Goal: Task Accomplishment & Management: Manage account settings

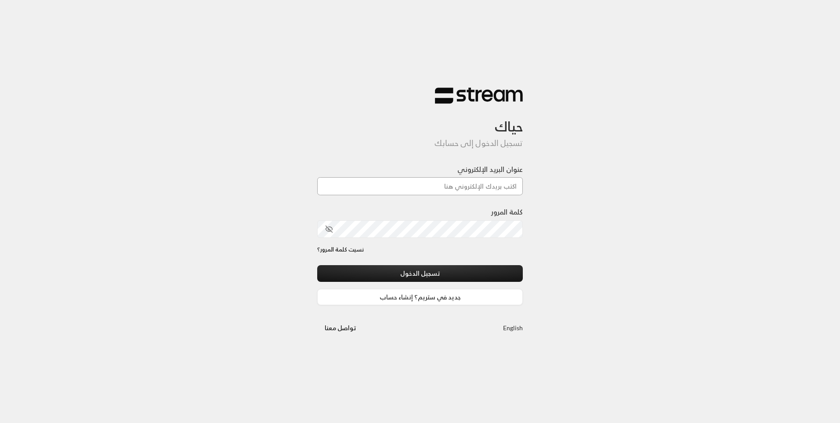
drag, startPoint x: 0, startPoint y: 0, endPoint x: 470, endPoint y: 188, distance: 506.4
click at [470, 188] on input "عنوان البريد الإلكتروني" at bounding box center [420, 186] width 206 height 18
click at [475, 181] on input "عنوان البريد الإلكتروني" at bounding box center [420, 186] width 206 height 18
type input "[EMAIL_ADDRESS][DOMAIN_NAME]"
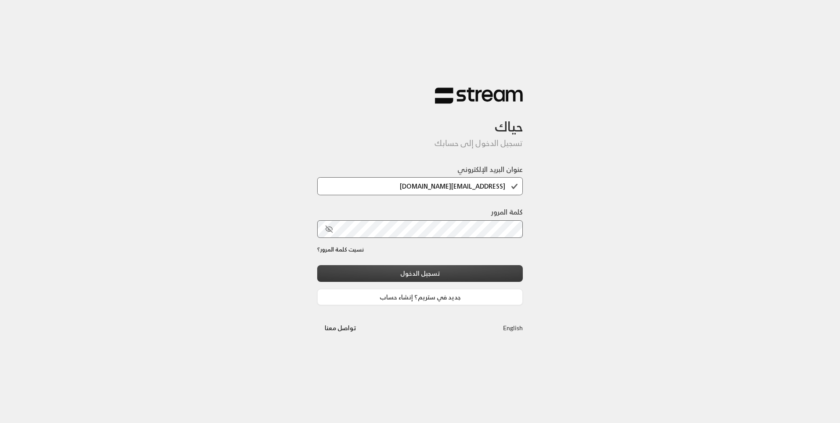
click at [475, 274] on button "تسجيل الدخول" at bounding box center [420, 273] width 206 height 16
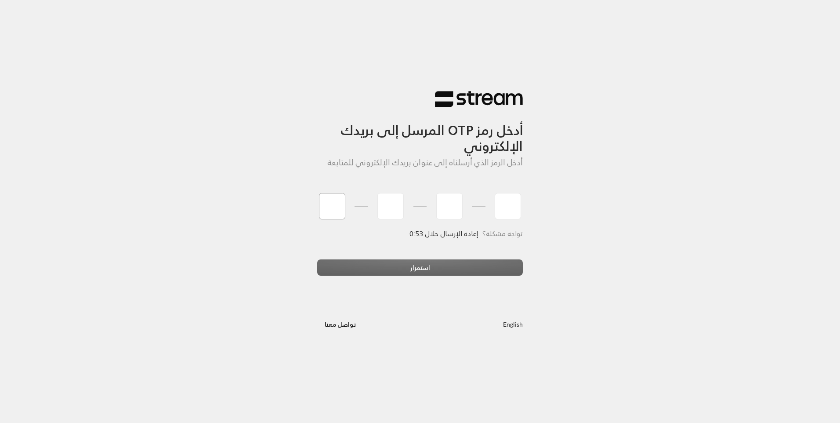
type input "9"
type input "6"
type input "4"
type input "5"
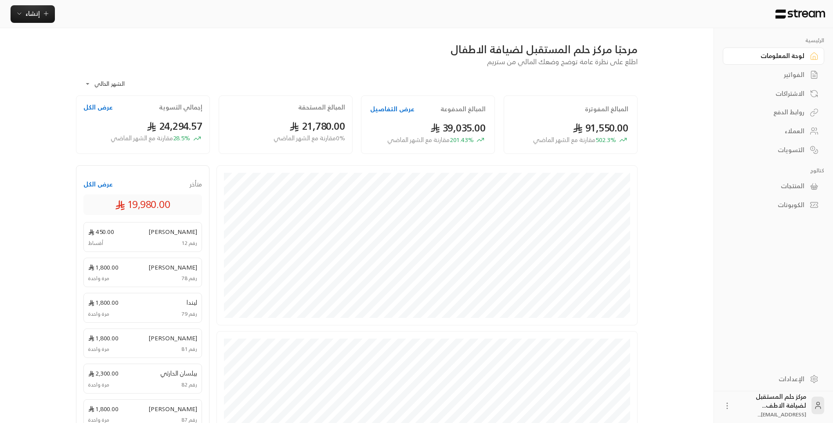
click at [789, 145] on div "التسويات" at bounding box center [769, 149] width 71 height 9
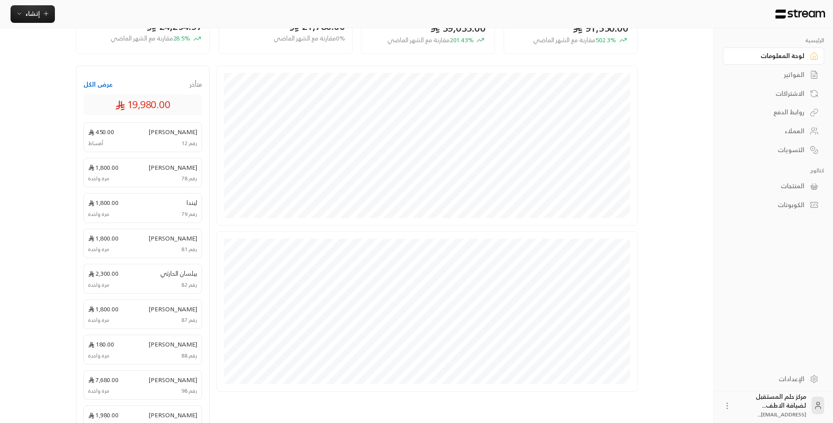
scroll to position [132, 0]
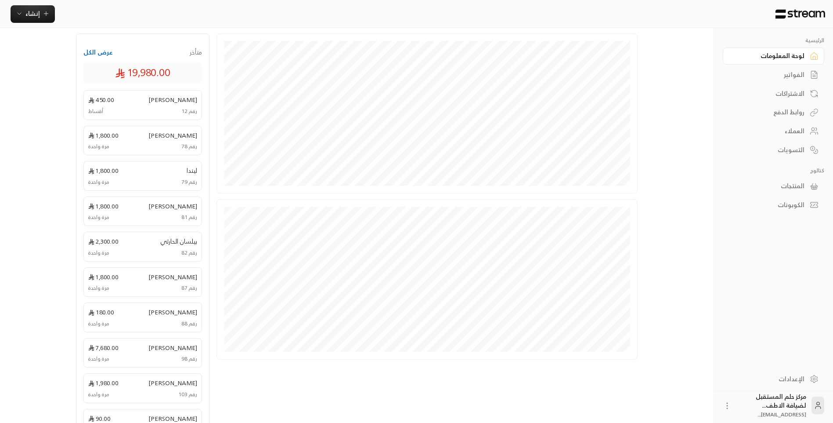
click at [104, 55] on button "عرض الكل" at bounding box center [97, 52] width 29 height 9
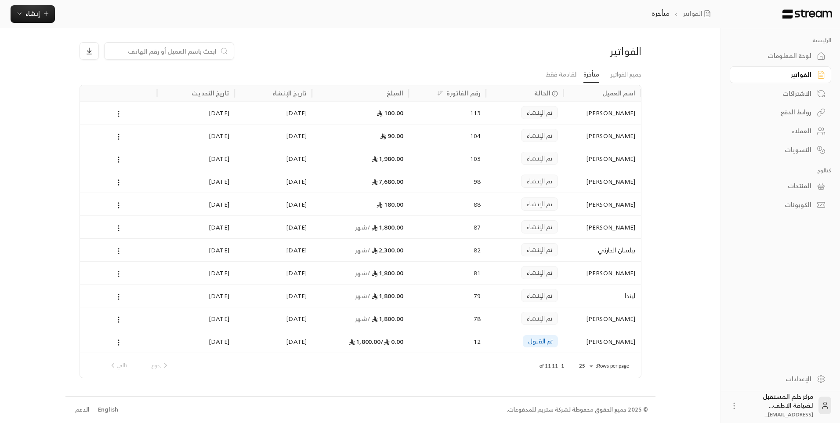
click at [119, 342] on icon at bounding box center [119, 342] width 8 height 8
click at [124, 358] on li "عرض" at bounding box center [128, 365] width 22 height 16
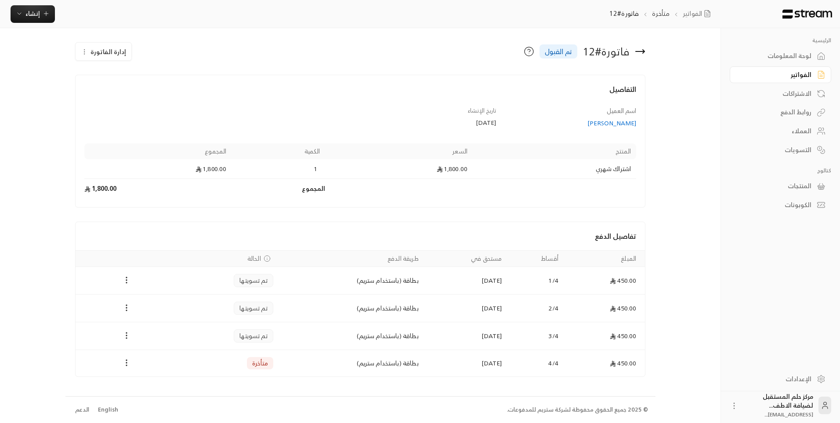
click at [83, 58] on button "إدارة الفاتورة" at bounding box center [104, 52] width 56 height 18
click at [93, 76] on link "إلغاء" at bounding box center [108, 77] width 54 height 16
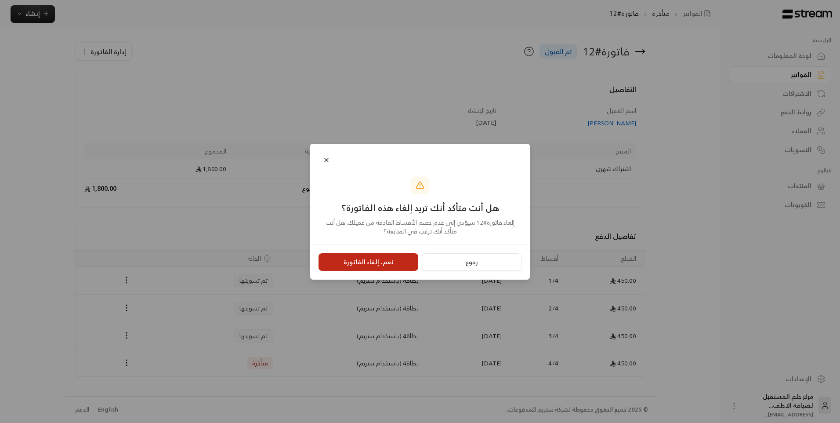
click at [329, 260] on button "نعم، إلغاء الفاتورة" at bounding box center [368, 262] width 100 height 18
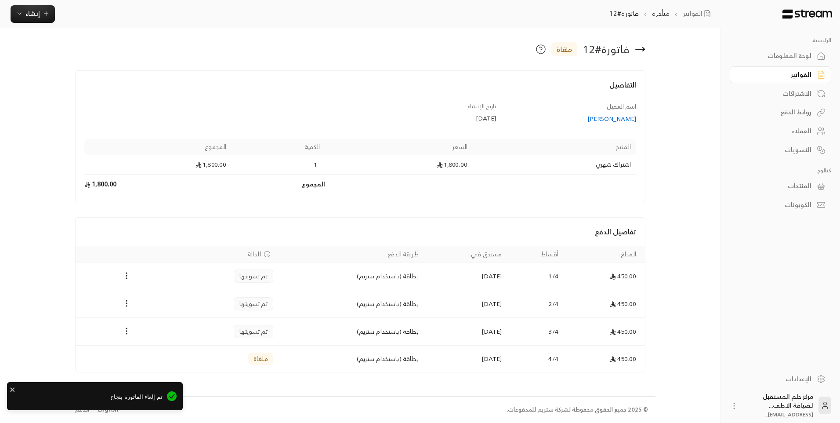
click at [644, 49] on icon at bounding box center [640, 49] width 9 height 0
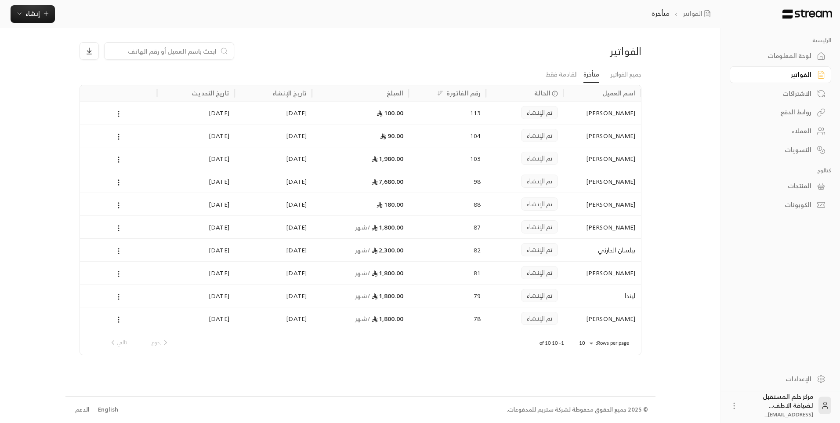
click at [116, 295] on icon at bounding box center [119, 297] width 8 height 8
click at [134, 322] on li "عرض" at bounding box center [128, 319] width 22 height 16
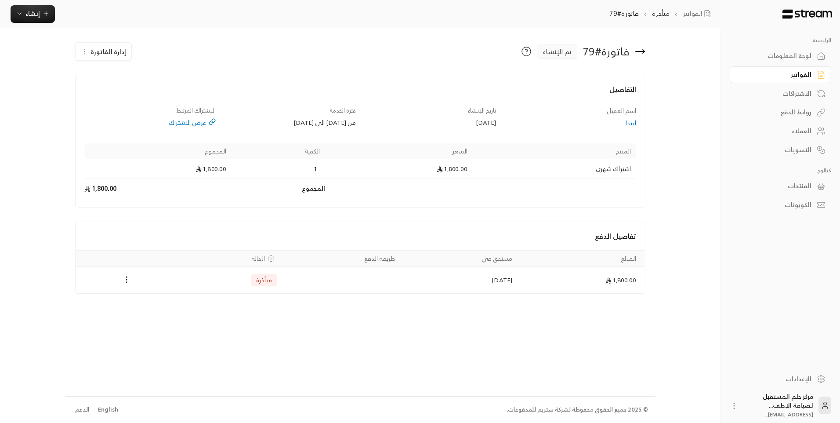
click at [83, 53] on icon "button" at bounding box center [84, 51] width 7 height 7
click at [108, 98] on link "إلغاء" at bounding box center [108, 93] width 54 height 16
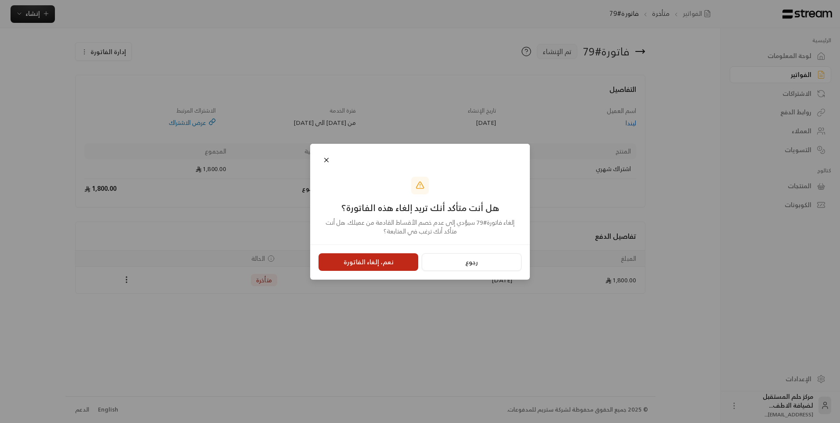
click at [338, 259] on button "نعم، إلغاء الفاتورة" at bounding box center [368, 262] width 100 height 18
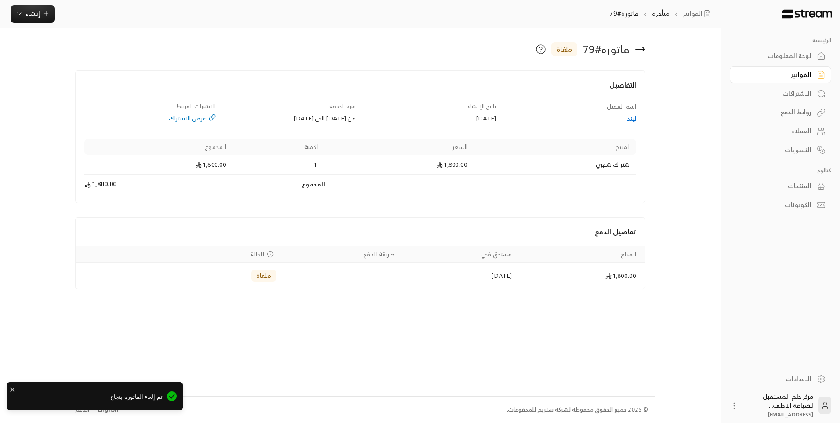
click at [643, 47] on icon at bounding box center [644, 49] width 2 height 4
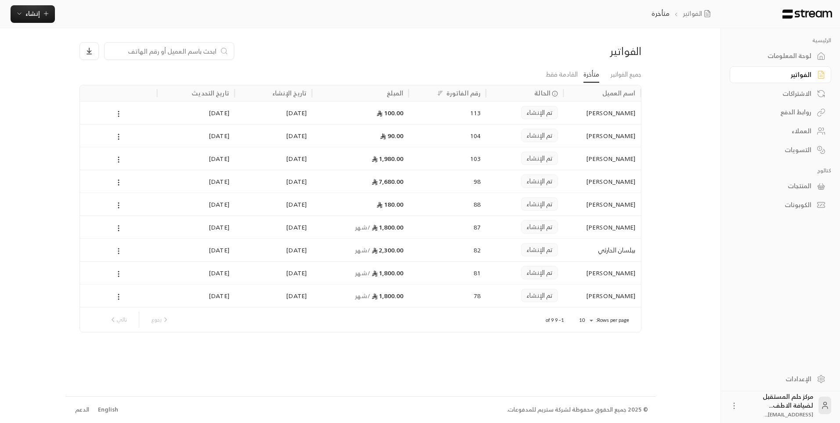
click at [119, 253] on circle at bounding box center [118, 253] width 1 height 1
click at [126, 269] on li "عرض" at bounding box center [128, 274] width 22 height 16
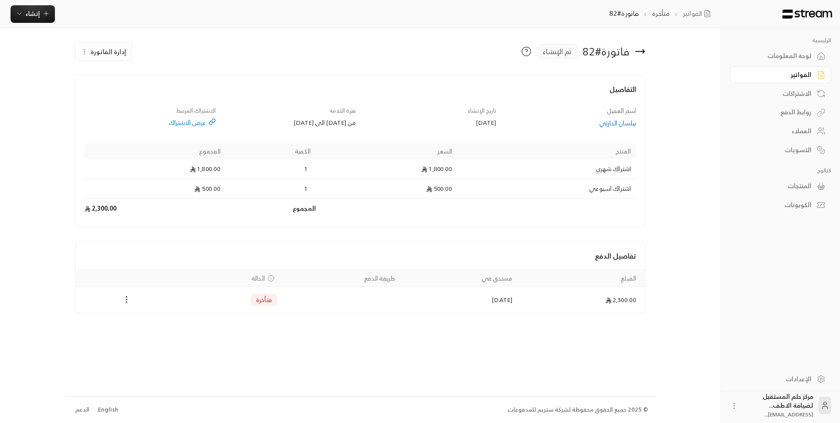
click at [90, 49] on button "إدارة الفاتورة" at bounding box center [104, 52] width 56 height 18
click at [110, 91] on link "إلغاء" at bounding box center [108, 93] width 54 height 16
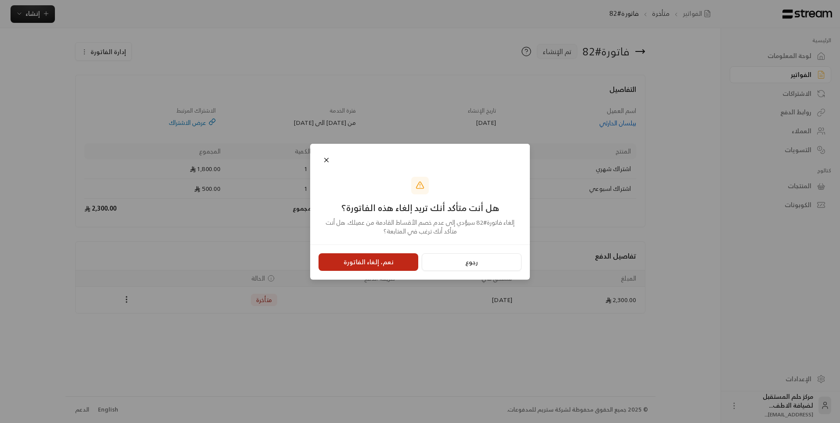
click at [333, 258] on button "نعم، إلغاء الفاتورة" at bounding box center [368, 262] width 100 height 18
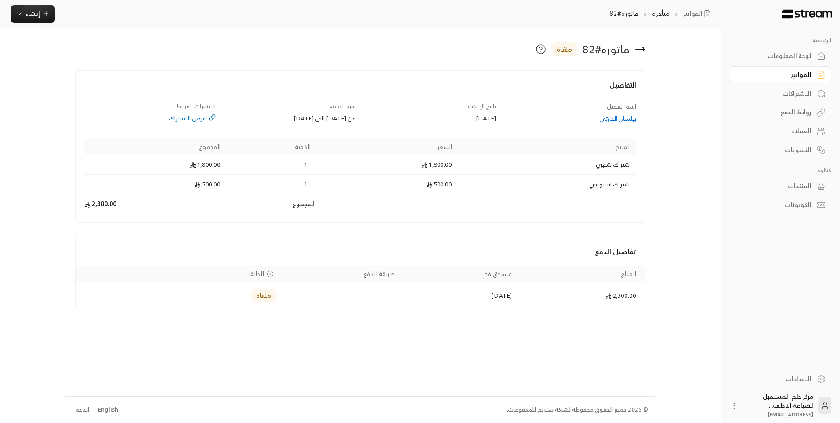
click at [644, 50] on icon at bounding box center [644, 49] width 2 height 4
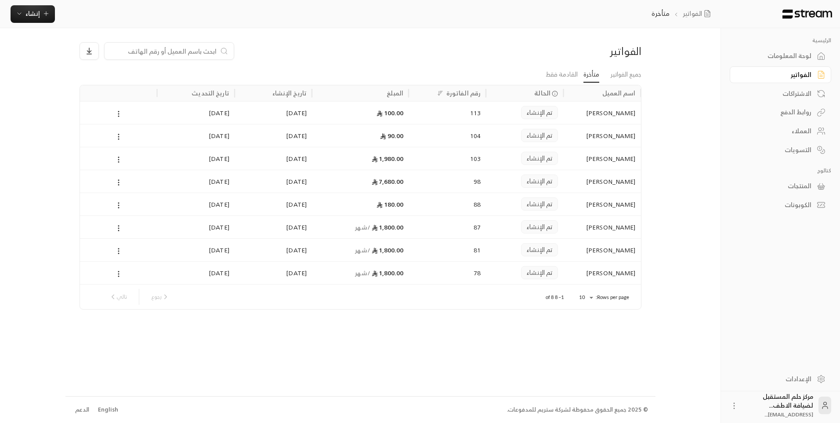
click at [810, 95] on div "الاشتراكات" at bounding box center [776, 93] width 71 height 9
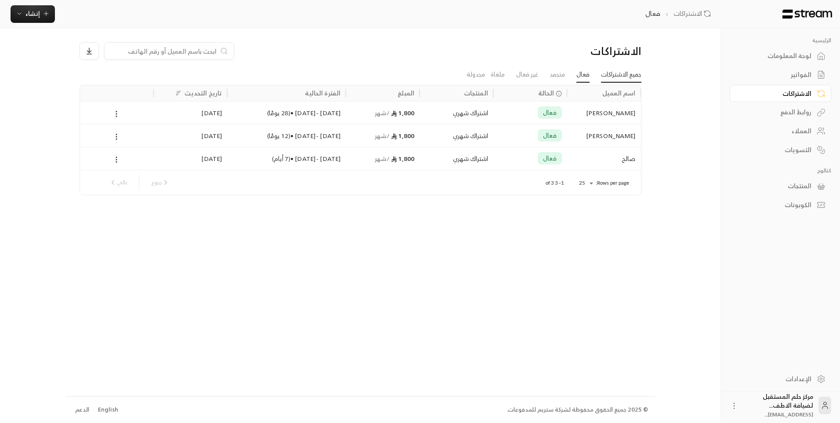
click at [607, 72] on link "جميع الاشتراكات" at bounding box center [621, 75] width 40 height 16
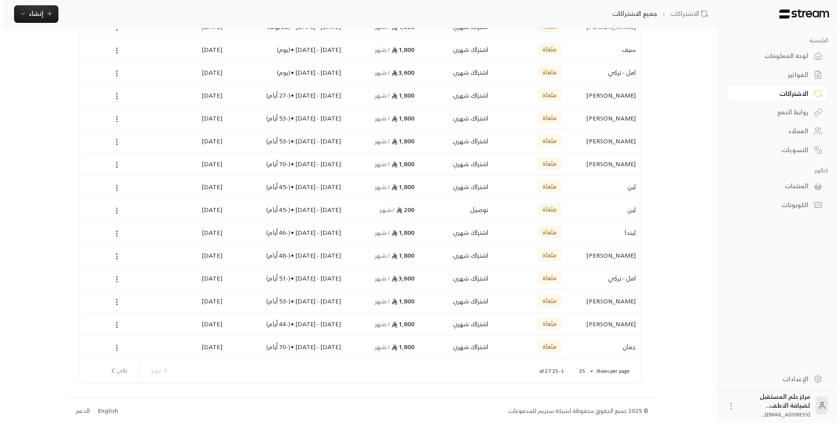
scroll to position [316, 0]
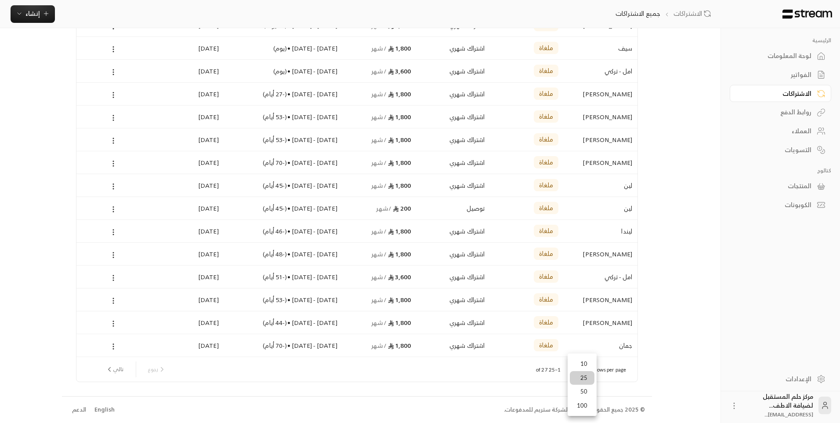
click at [587, 409] on li "100" at bounding box center [582, 405] width 25 height 14
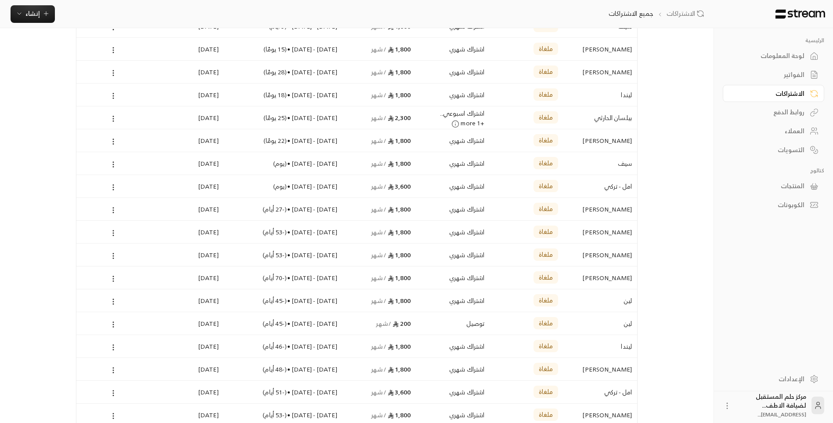
scroll to position [186, 0]
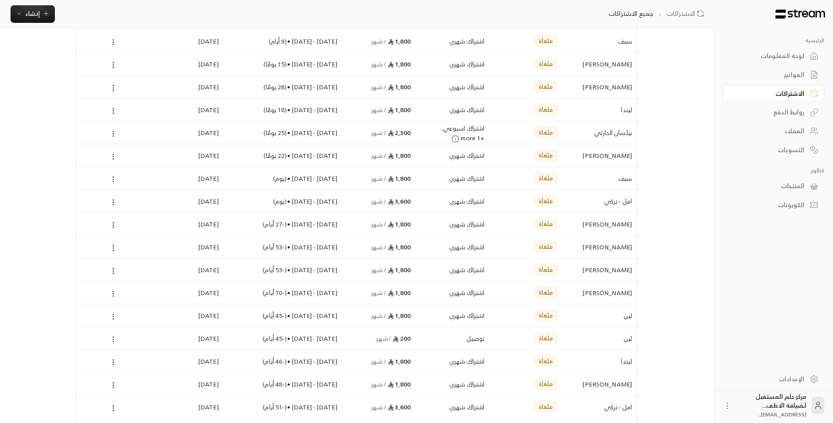
click at [789, 72] on div "الفواتير" at bounding box center [769, 74] width 71 height 9
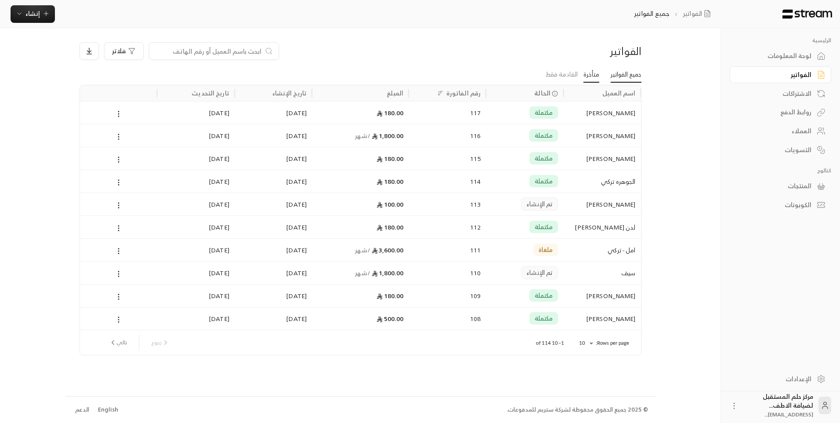
click at [591, 71] on link "متأخرة" at bounding box center [591, 75] width 16 height 16
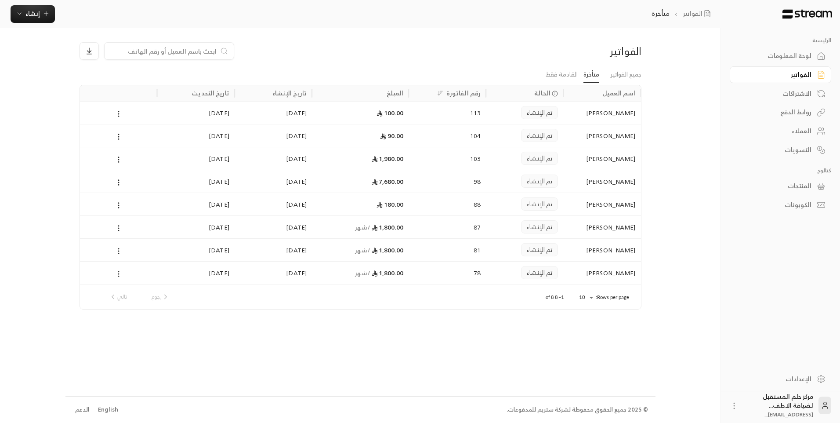
click at [119, 275] on icon at bounding box center [119, 274] width 8 height 8
click at [127, 302] on li "عرض" at bounding box center [128, 297] width 22 height 16
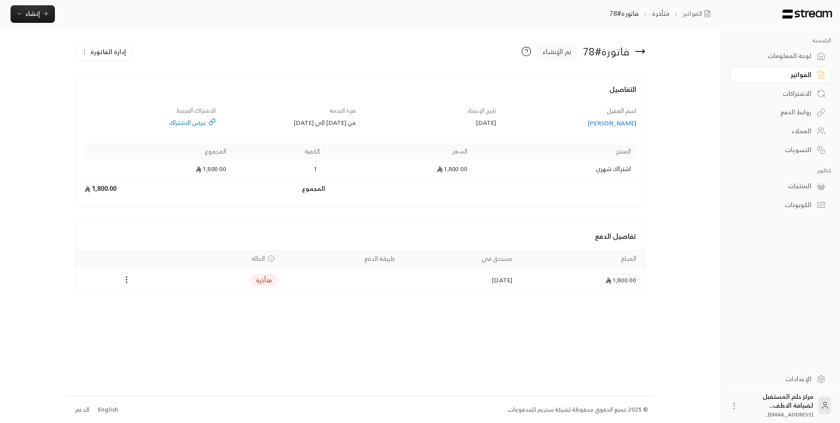
drag, startPoint x: 122, startPoint y: 272, endPoint x: 122, endPoint y: 294, distance: 22.0
click at [122, 272] on td "Payments" at bounding box center [127, 280] width 102 height 26
click at [126, 278] on icon "Payments" at bounding box center [126, 279] width 9 height 9
click at [91, 47] on div at bounding box center [420, 211] width 840 height 423
click at [88, 50] on button "إدارة الفاتورة" at bounding box center [104, 52] width 56 height 18
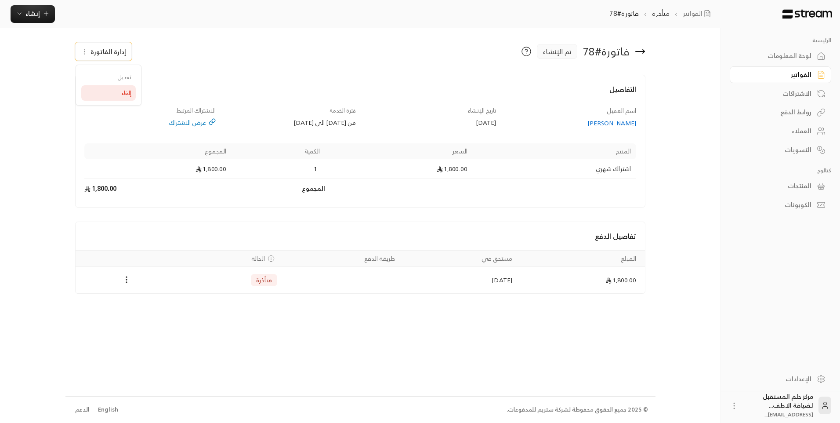
click at [102, 92] on link "إلغاء" at bounding box center [108, 93] width 54 height 16
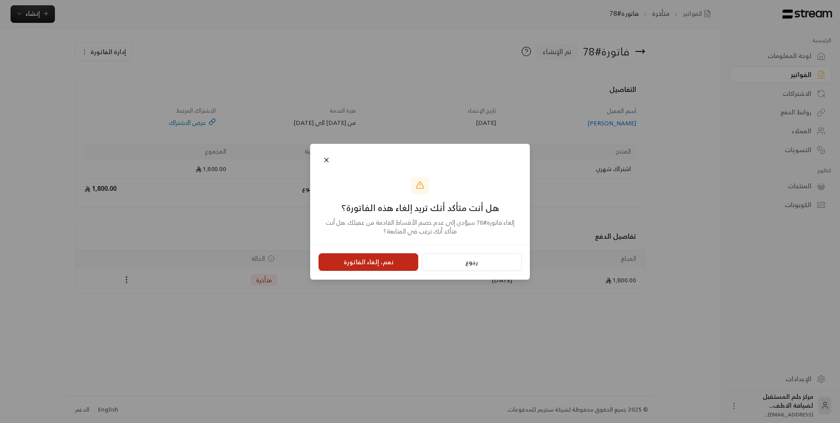
click at [328, 259] on button "نعم، إلغاء الفاتورة" at bounding box center [368, 262] width 100 height 18
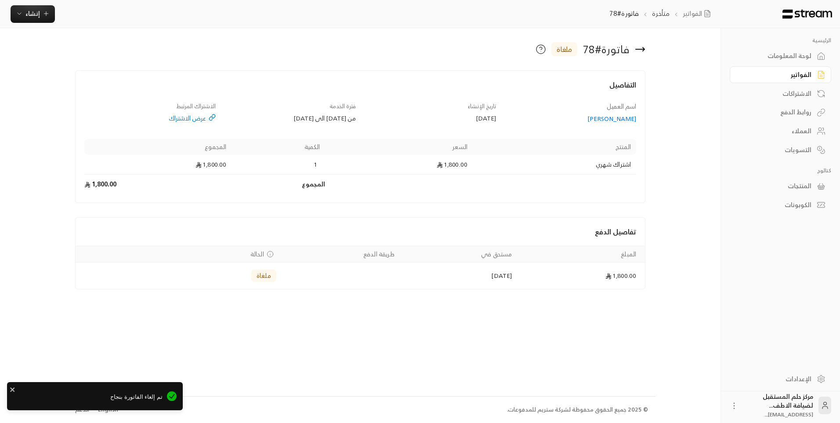
click at [643, 46] on icon at bounding box center [640, 49] width 11 height 11
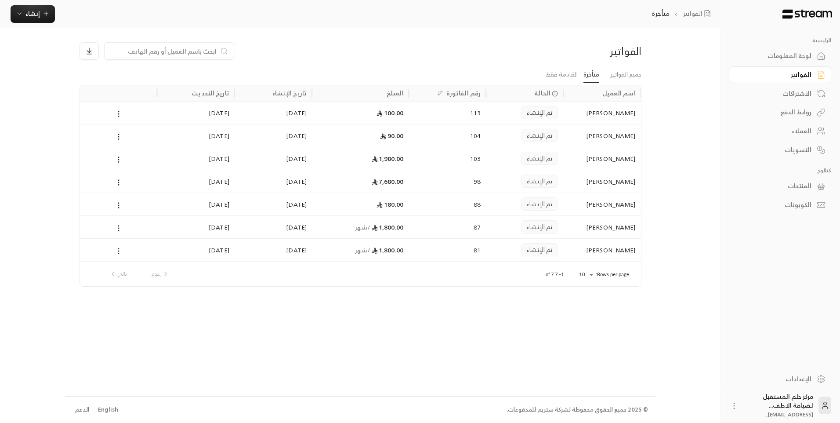
click at [119, 249] on circle at bounding box center [118, 248] width 1 height 1
click at [122, 266] on li "عرض" at bounding box center [128, 274] width 22 height 16
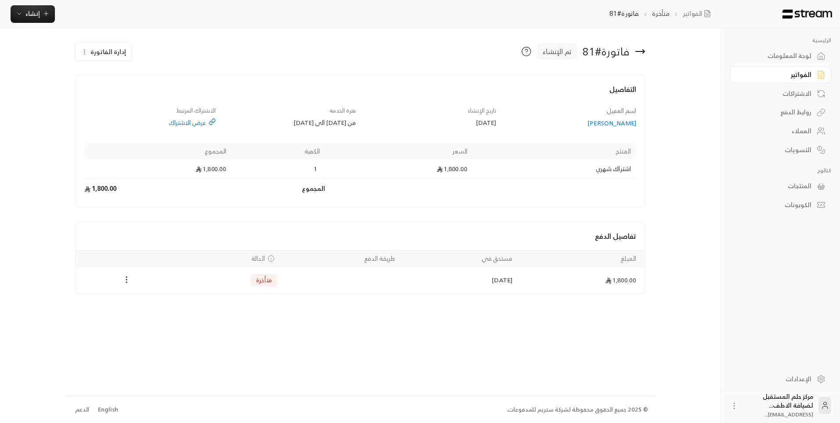
click at [83, 56] on button "إدارة الفاتورة" at bounding box center [104, 52] width 56 height 18
click at [84, 87] on link "إلغاء" at bounding box center [108, 93] width 54 height 16
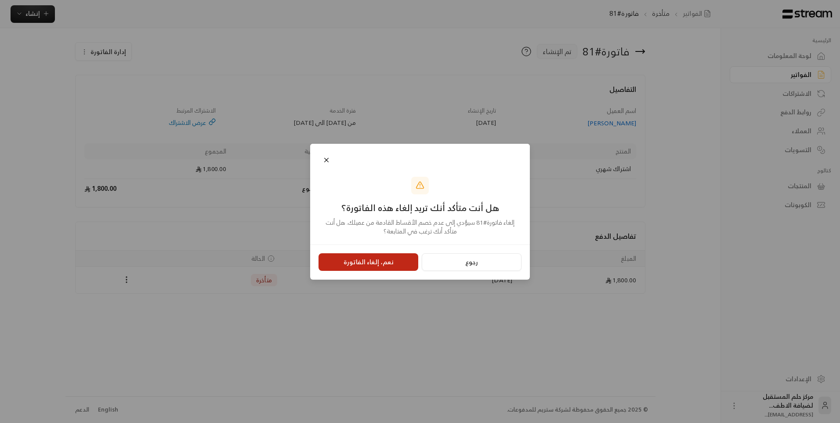
click at [357, 257] on button "نعم، إلغاء الفاتورة" at bounding box center [368, 262] width 100 height 18
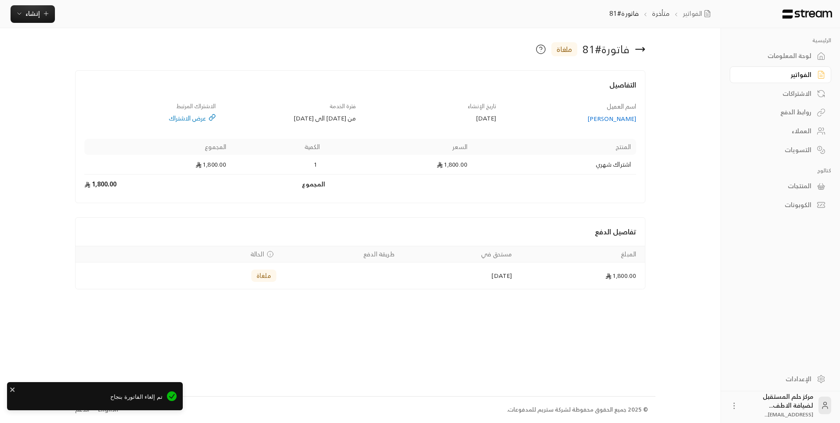
click at [643, 54] on icon at bounding box center [640, 49] width 11 height 11
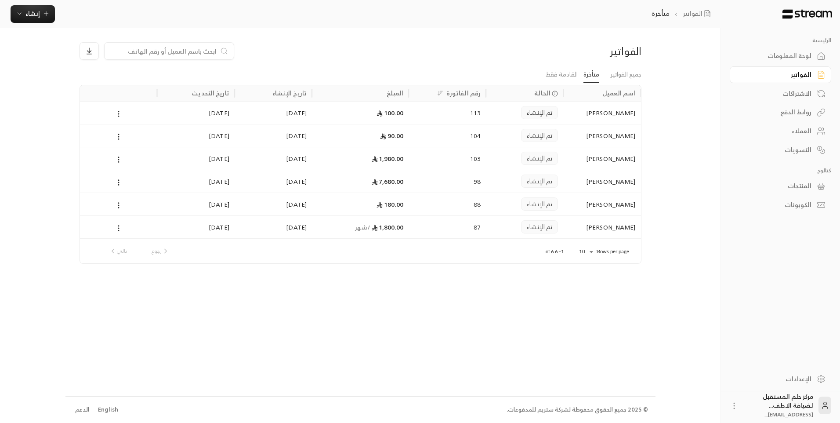
click at [113, 228] on div at bounding box center [118, 227] width 67 height 22
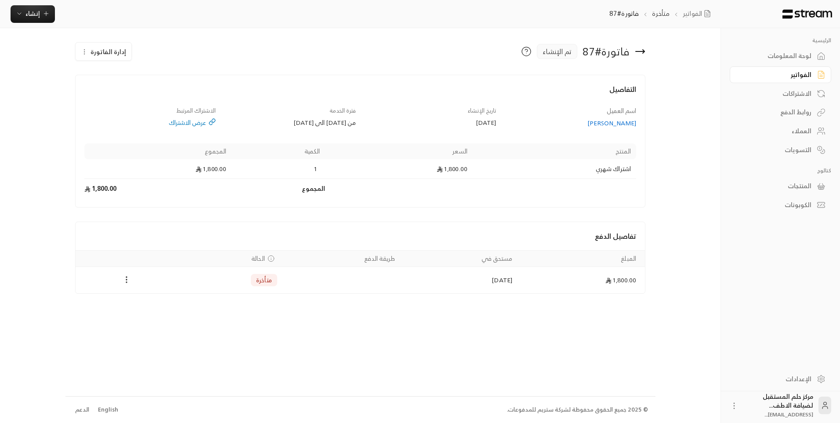
click at [638, 51] on icon at bounding box center [640, 51] width 11 height 11
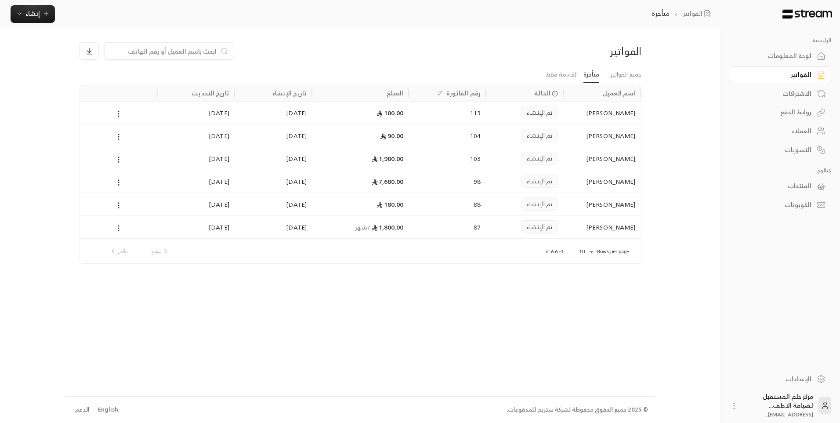
click at [808, 72] on div "الفواتير" at bounding box center [776, 74] width 71 height 9
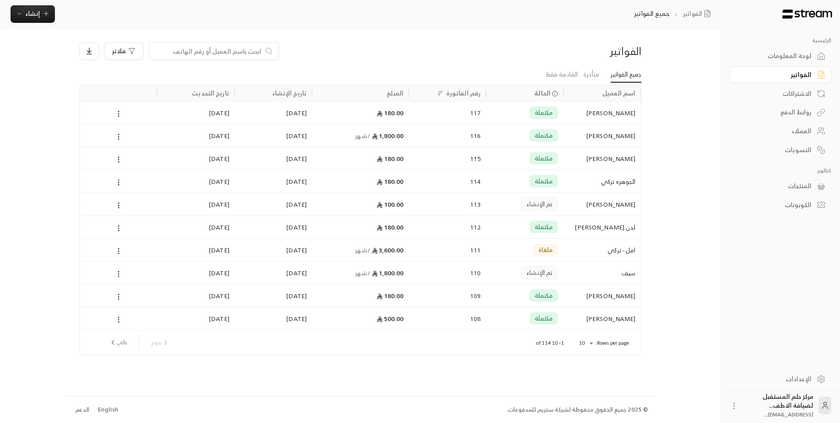
click at [808, 43] on p "الرئيسية" at bounding box center [780, 40] width 101 height 7
click at [795, 55] on div "لوحة المعلومات" at bounding box center [776, 55] width 71 height 9
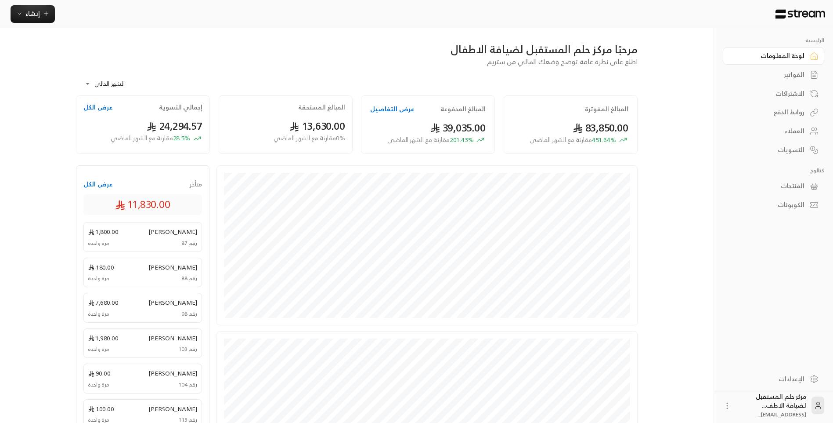
click at [396, 109] on button "عرض التفاصيل" at bounding box center [392, 109] width 44 height 9
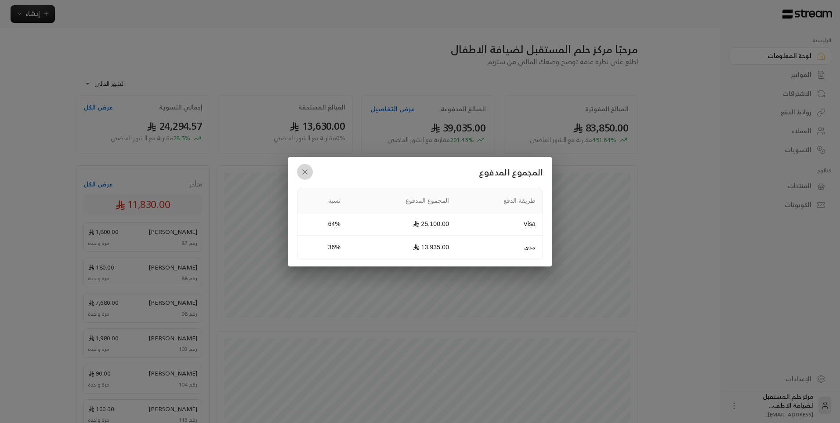
click at [304, 168] on icon "button" at bounding box center [304, 171] width 9 height 9
